Goal: Task Accomplishment & Management: Manage account settings

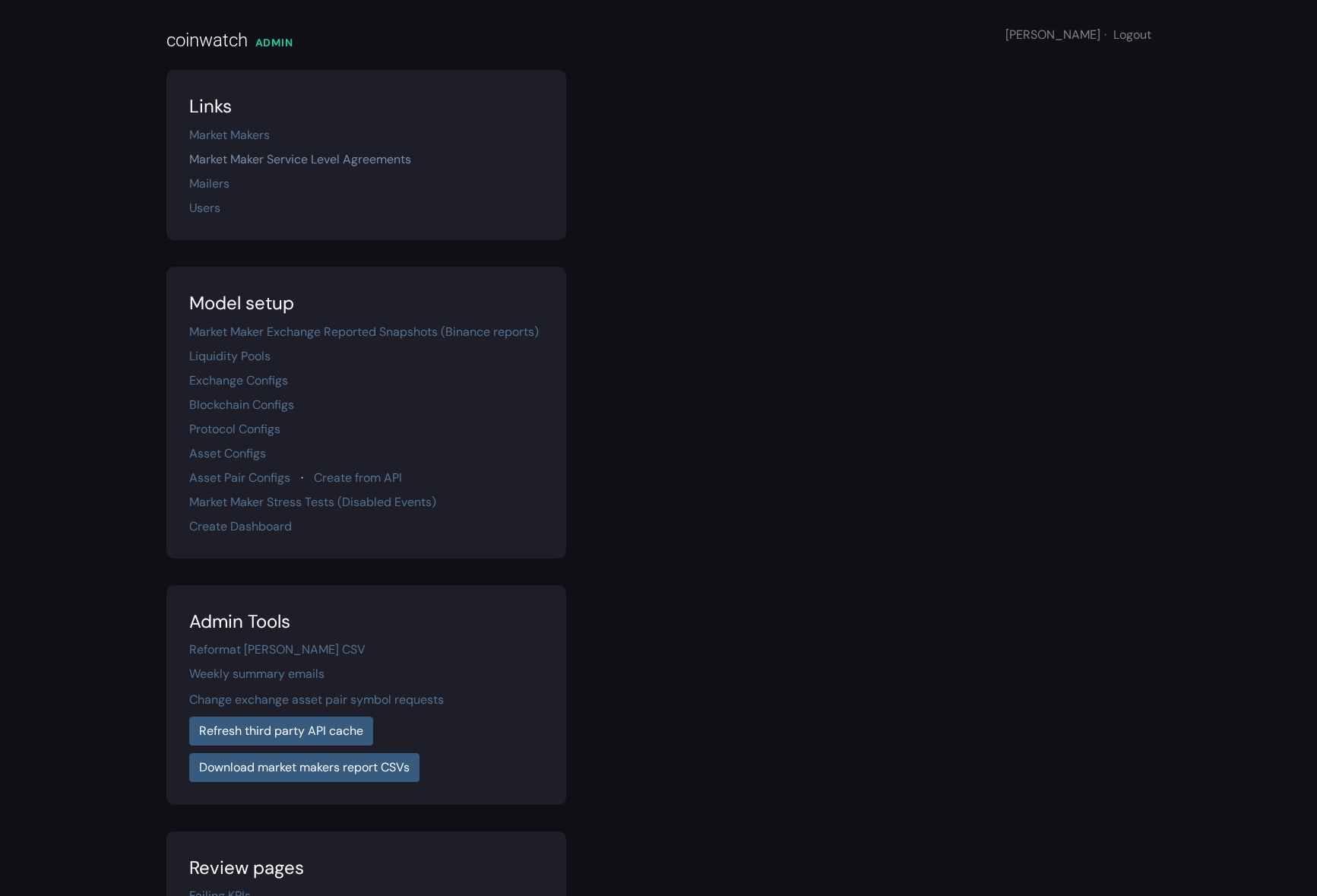
click at [290, 161] on link "Market Maker Service Level Agreements" at bounding box center [300, 159] width 222 height 16
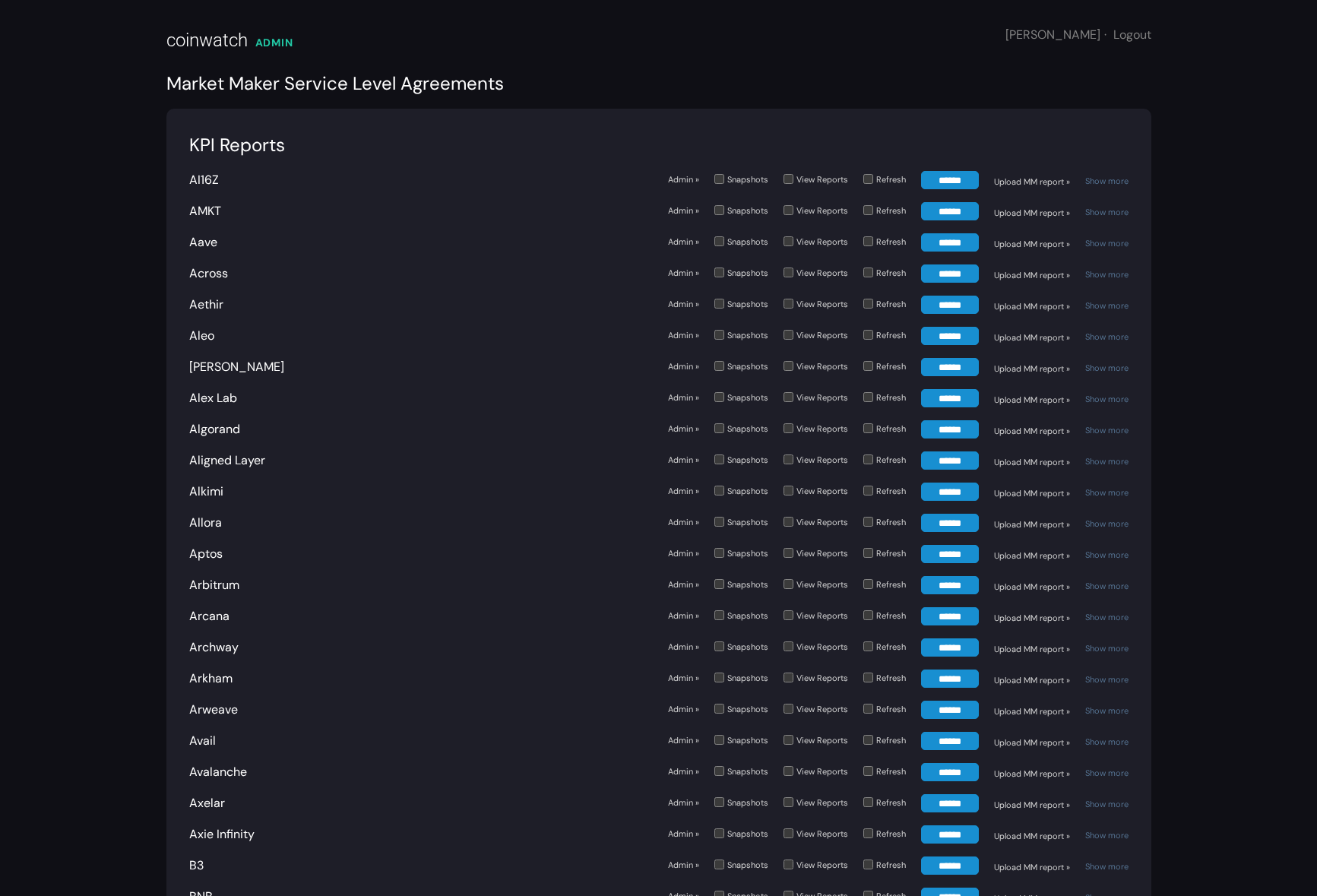
scroll to position [1578, 0]
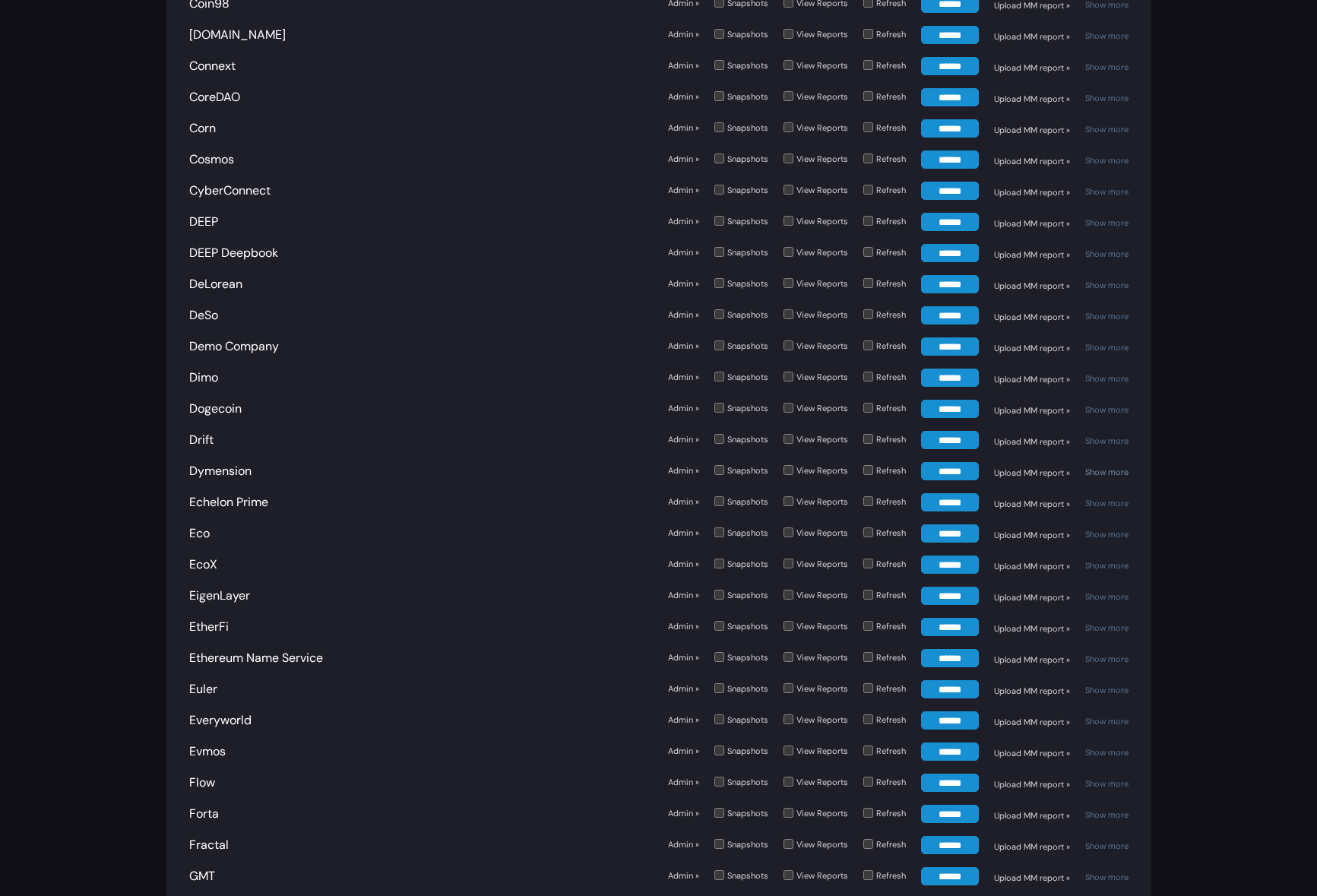
click at [1103, 466] on link "Show more" at bounding box center [1107, 471] width 43 height 11
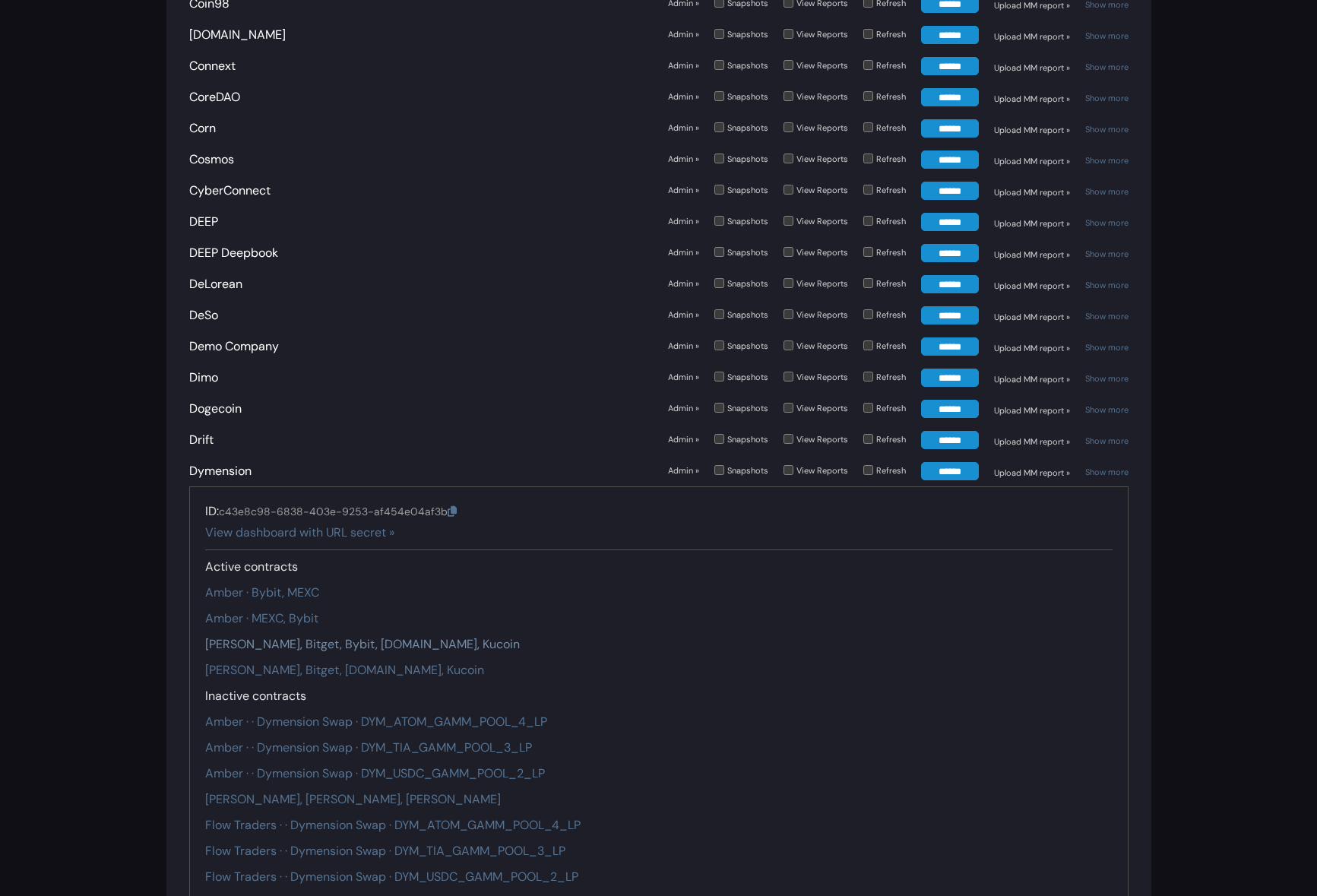
click at [317, 636] on link "CyantArb · Binance, Bitget, Bybit, Gate.io, Kucoin" at bounding box center [363, 644] width 315 height 16
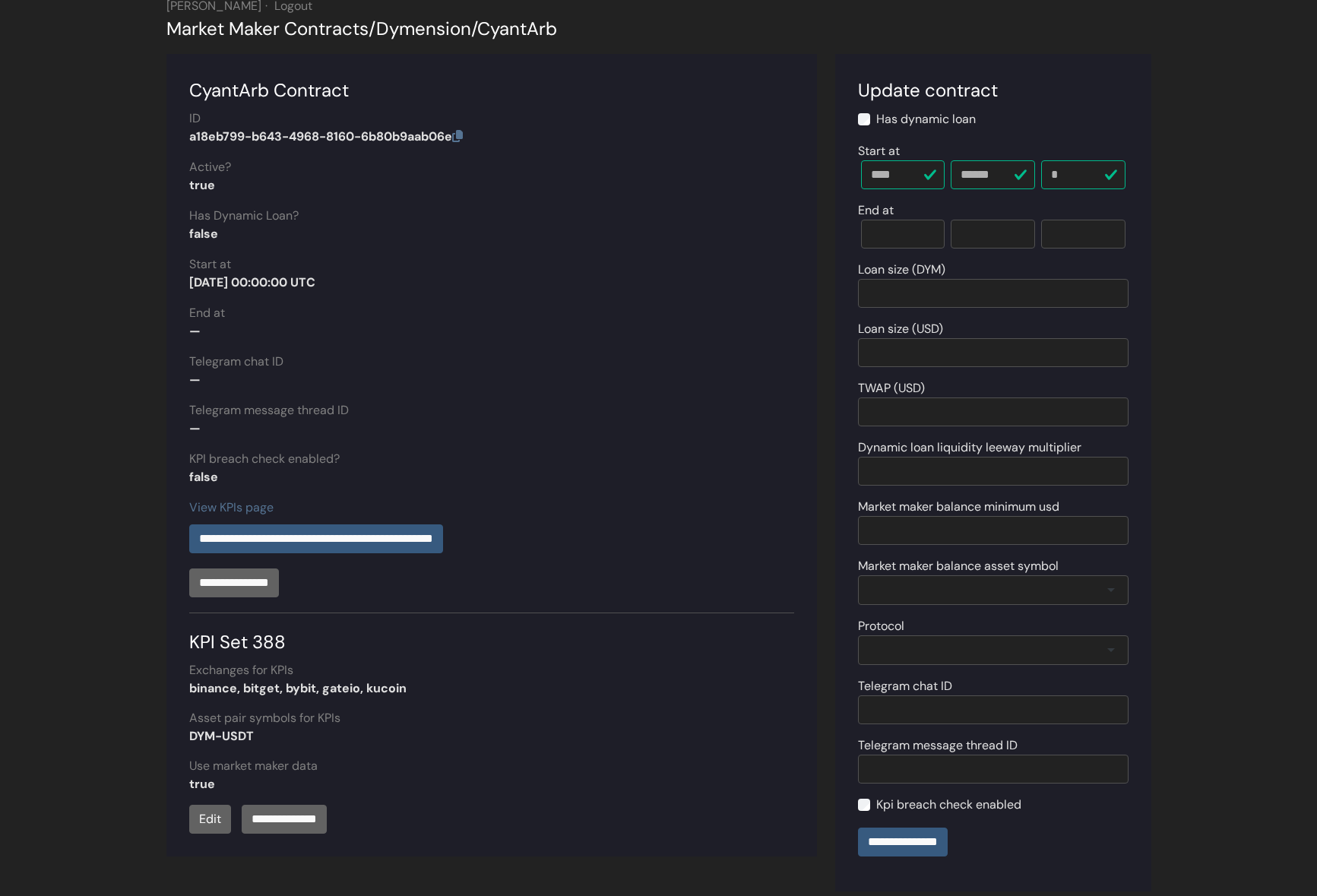
scroll to position [166, 0]
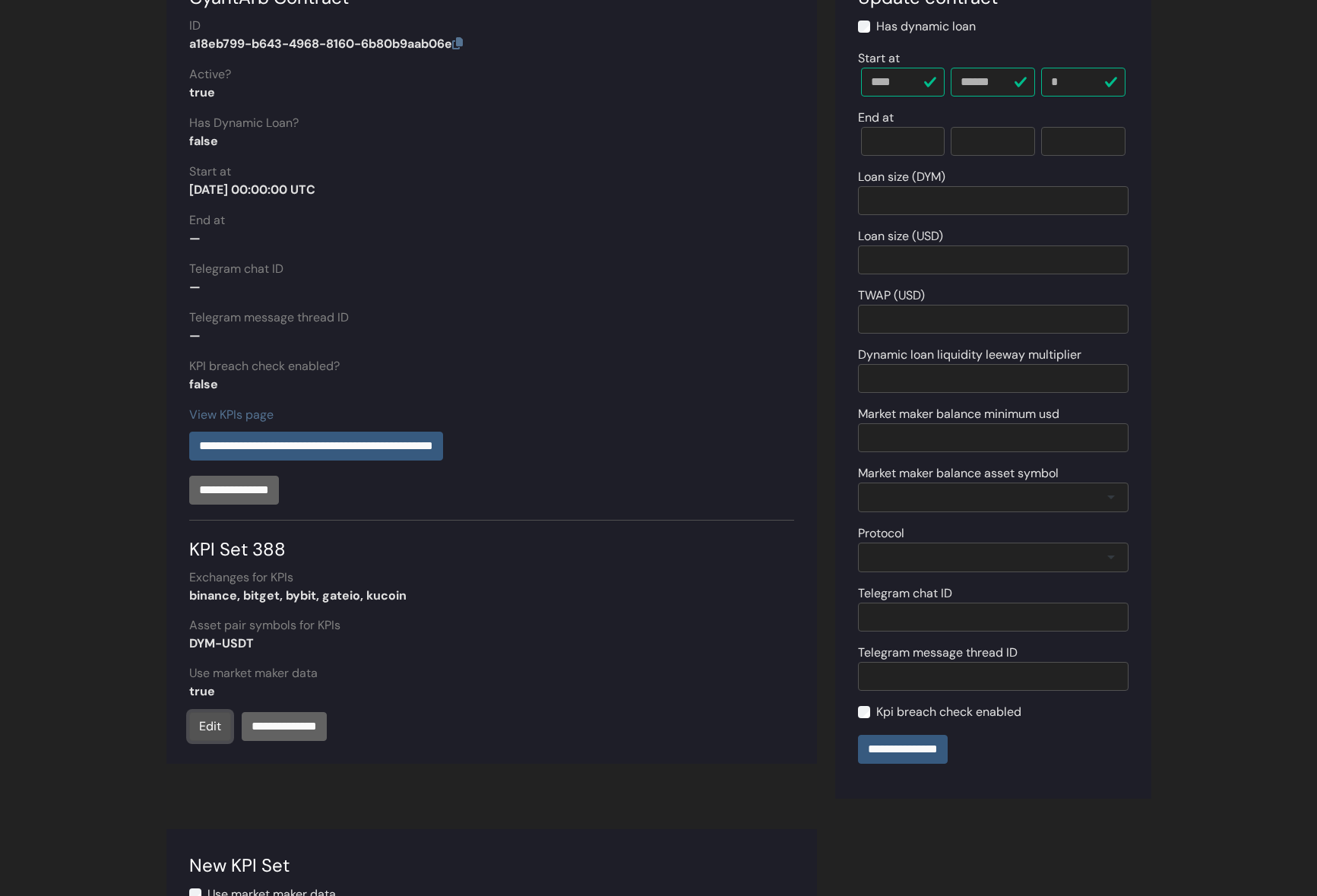
click at [206, 739] on link "Edit" at bounding box center [210, 726] width 42 height 29
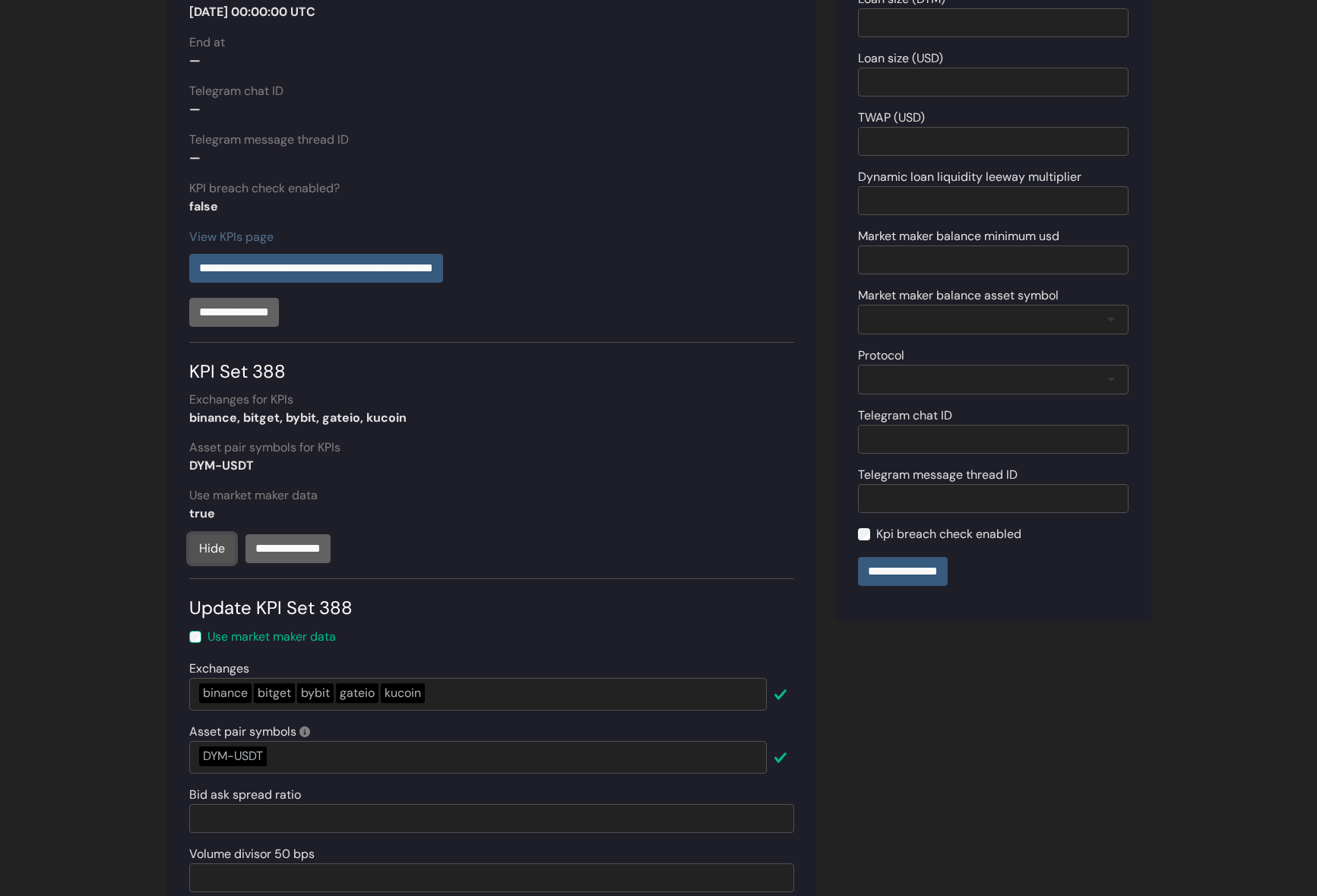
scroll to position [346, 0]
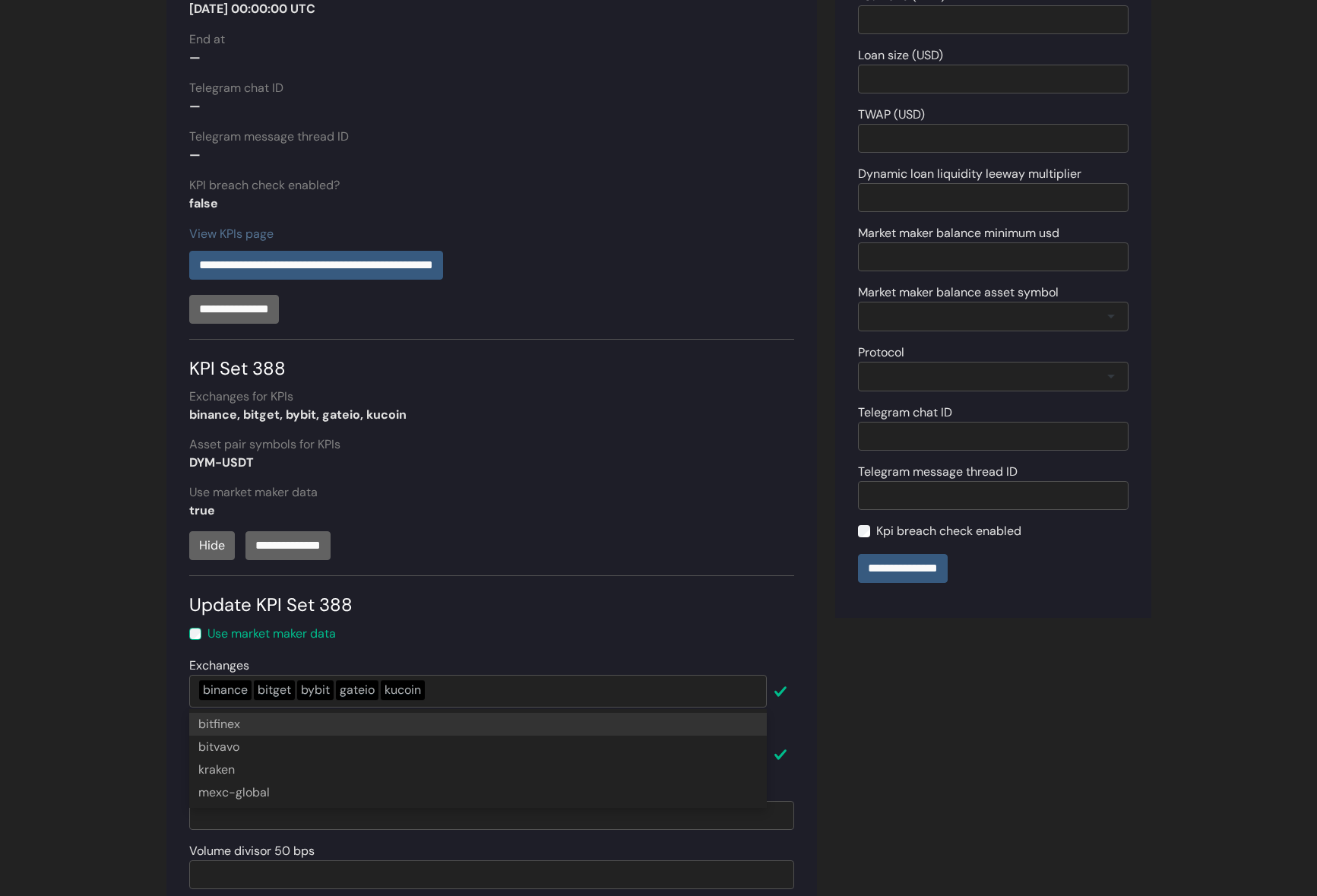
click at [504, 684] on div "binance bitget bybit [PERSON_NAME]" at bounding box center [478, 691] width 577 height 33
drag, startPoint x: 144, startPoint y: 693, endPoint x: 182, endPoint y: 714, distance: 43.4
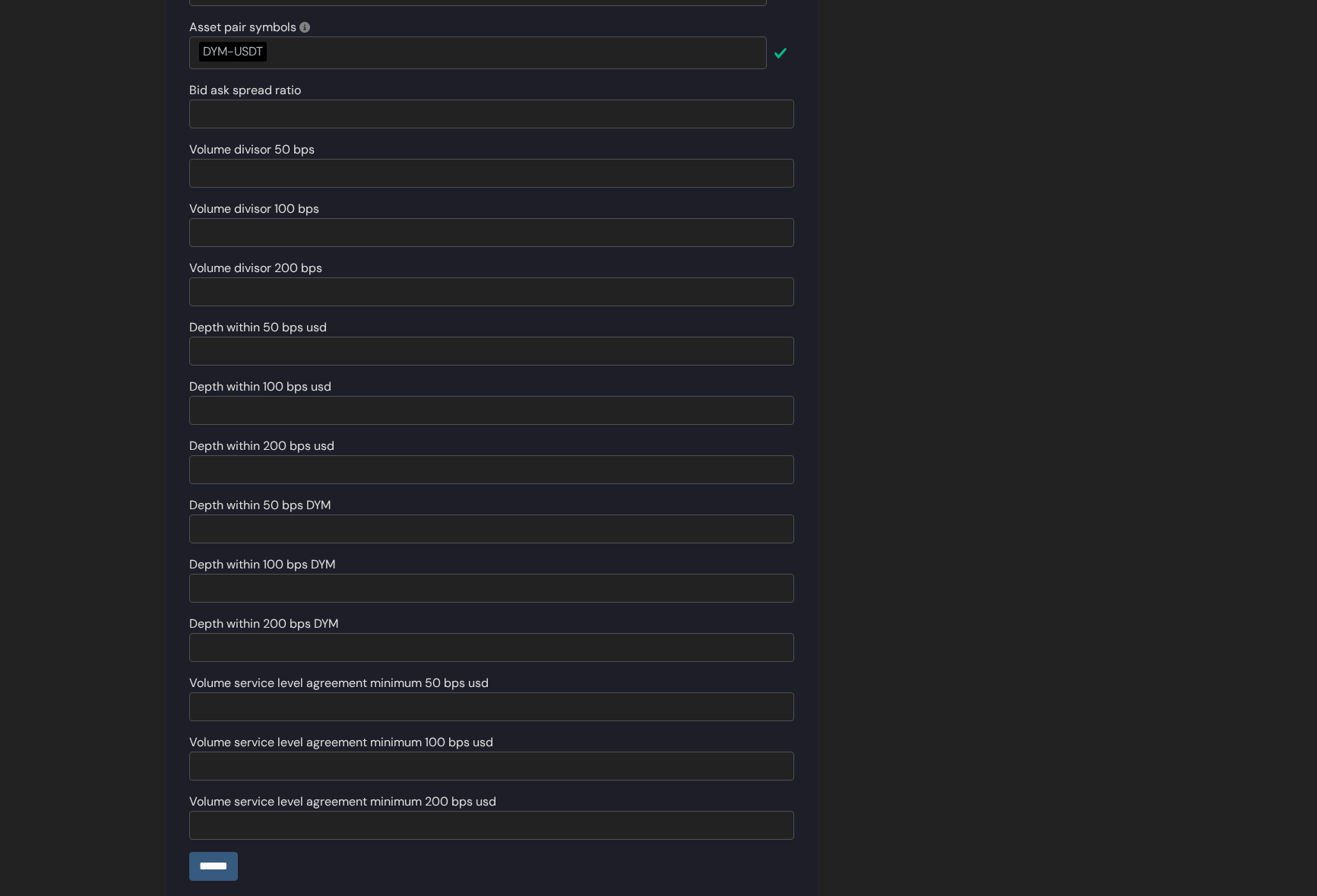
scroll to position [1057, 0]
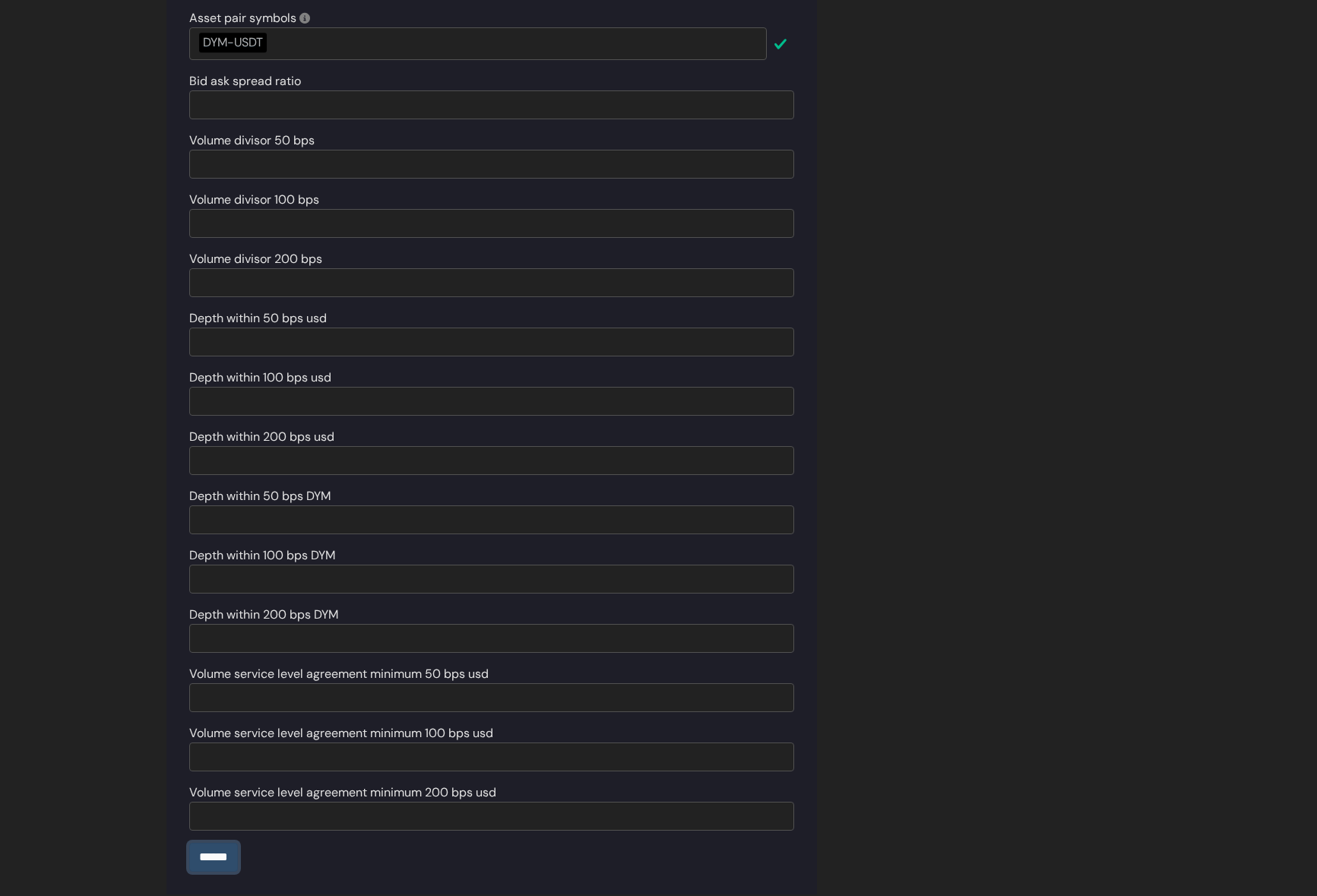
click at [223, 856] on input "******" at bounding box center [214, 856] width 49 height 29
